Goal: Consume media (video, audio)

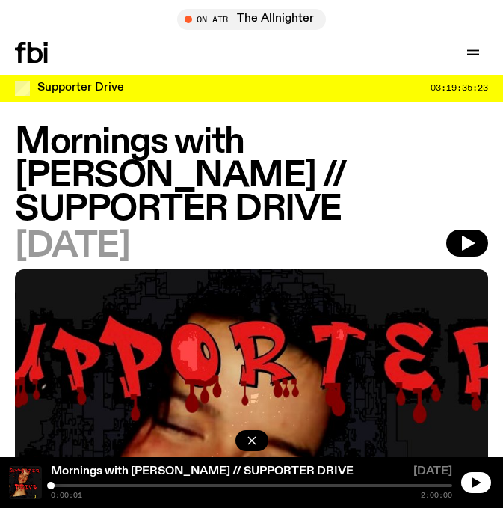
scroll to position [1083, 0]
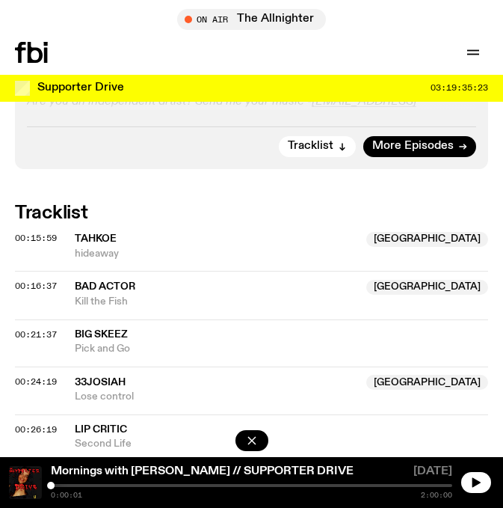
click at [484, 481] on button "button" at bounding box center [476, 482] width 30 height 21
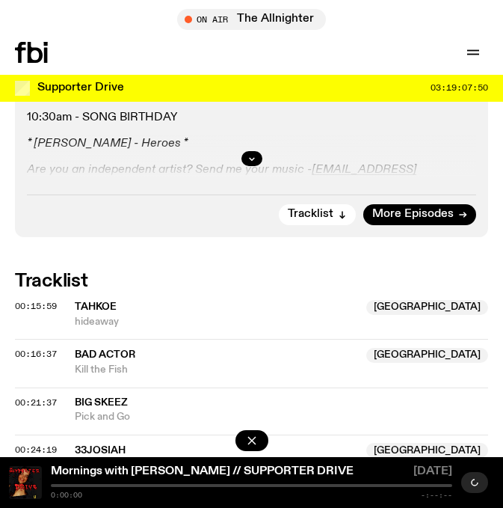
scroll to position [1122, 0]
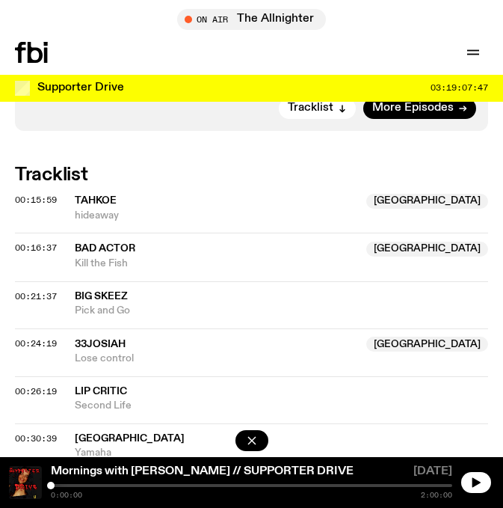
click at [476, 481] on icon "button" at bounding box center [477, 482] width 8 height 10
click at [476, 484] on icon "button" at bounding box center [476, 482] width 12 height 12
click at [470, 485] on button "button" at bounding box center [476, 482] width 30 height 21
